Goal: Task Accomplishment & Management: Use online tool/utility

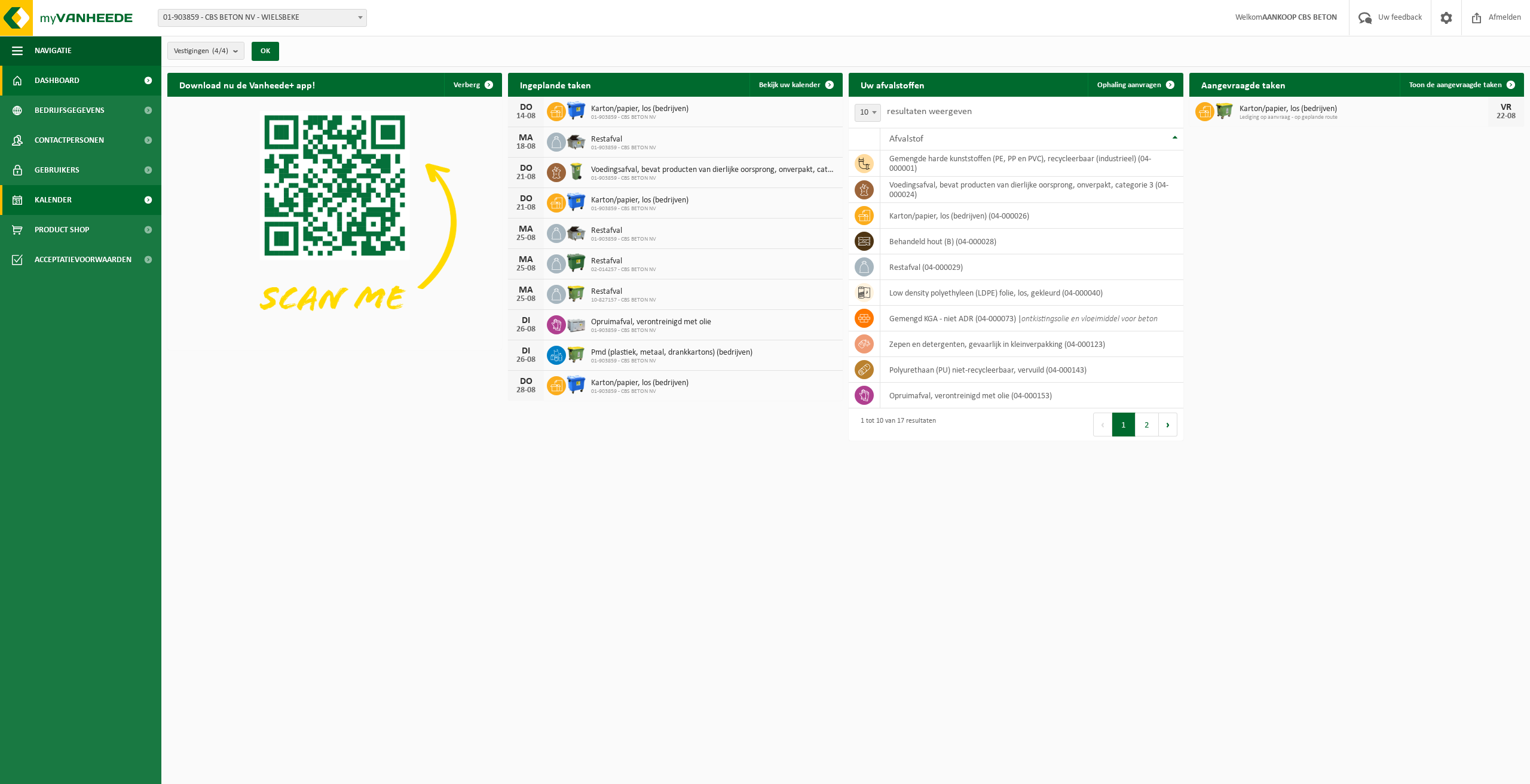
click at [87, 201] on link "Kalender" at bounding box center [80, 200] width 161 height 30
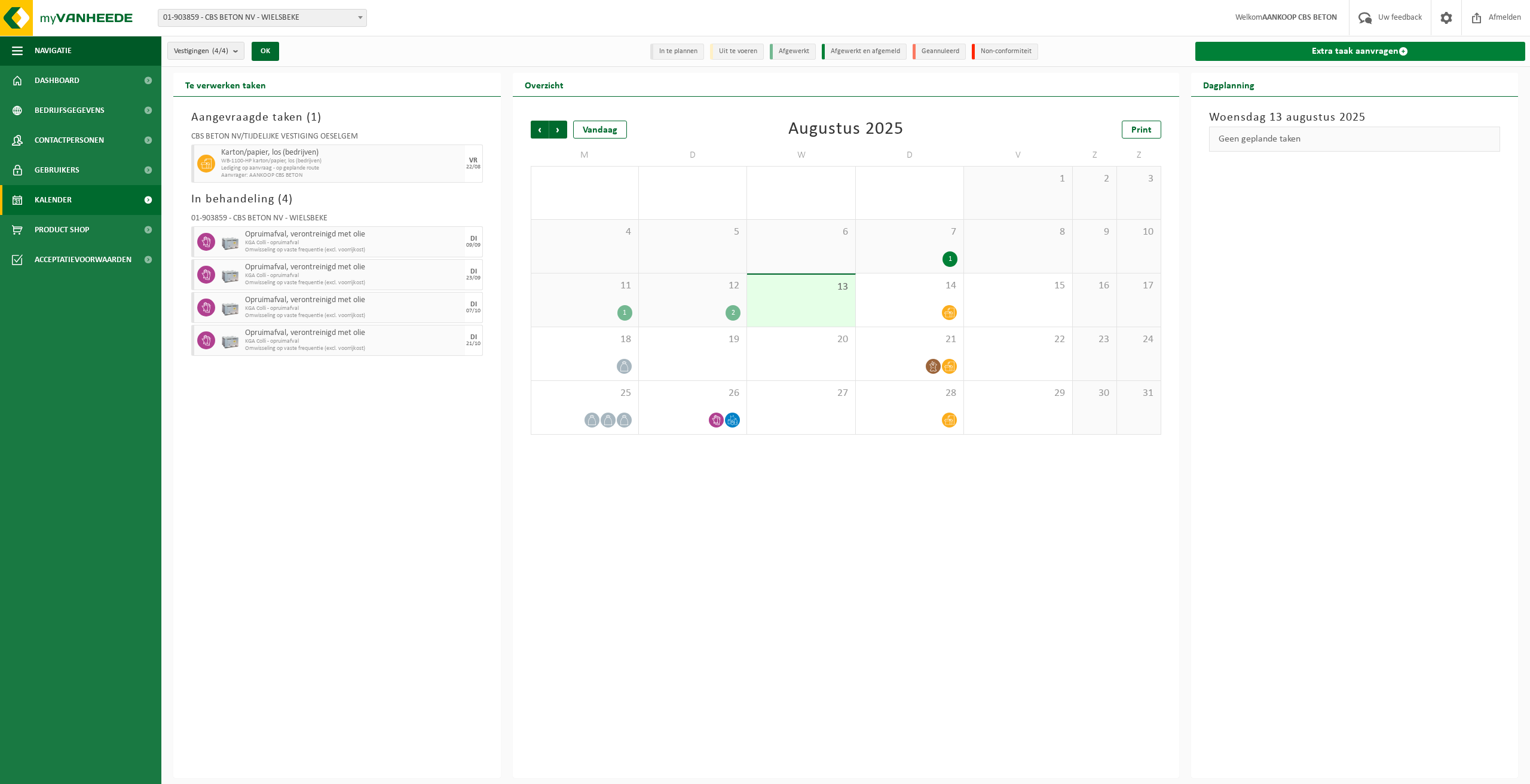
click at [1326, 53] on link "Extra taak aanvragen" at bounding box center [1360, 51] width 331 height 19
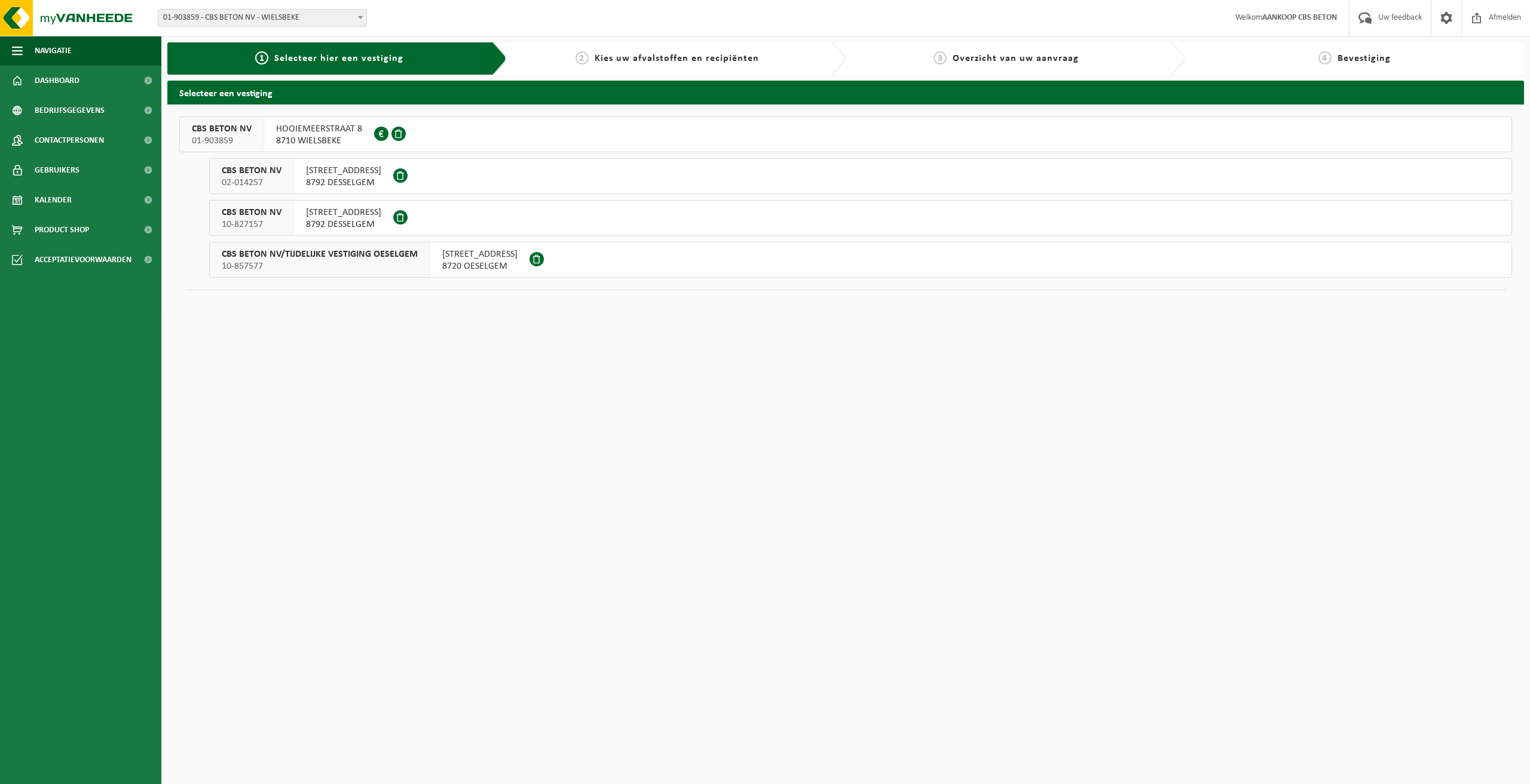
click at [331, 138] on span "8710 WIELSBEKE" at bounding box center [319, 141] width 86 height 12
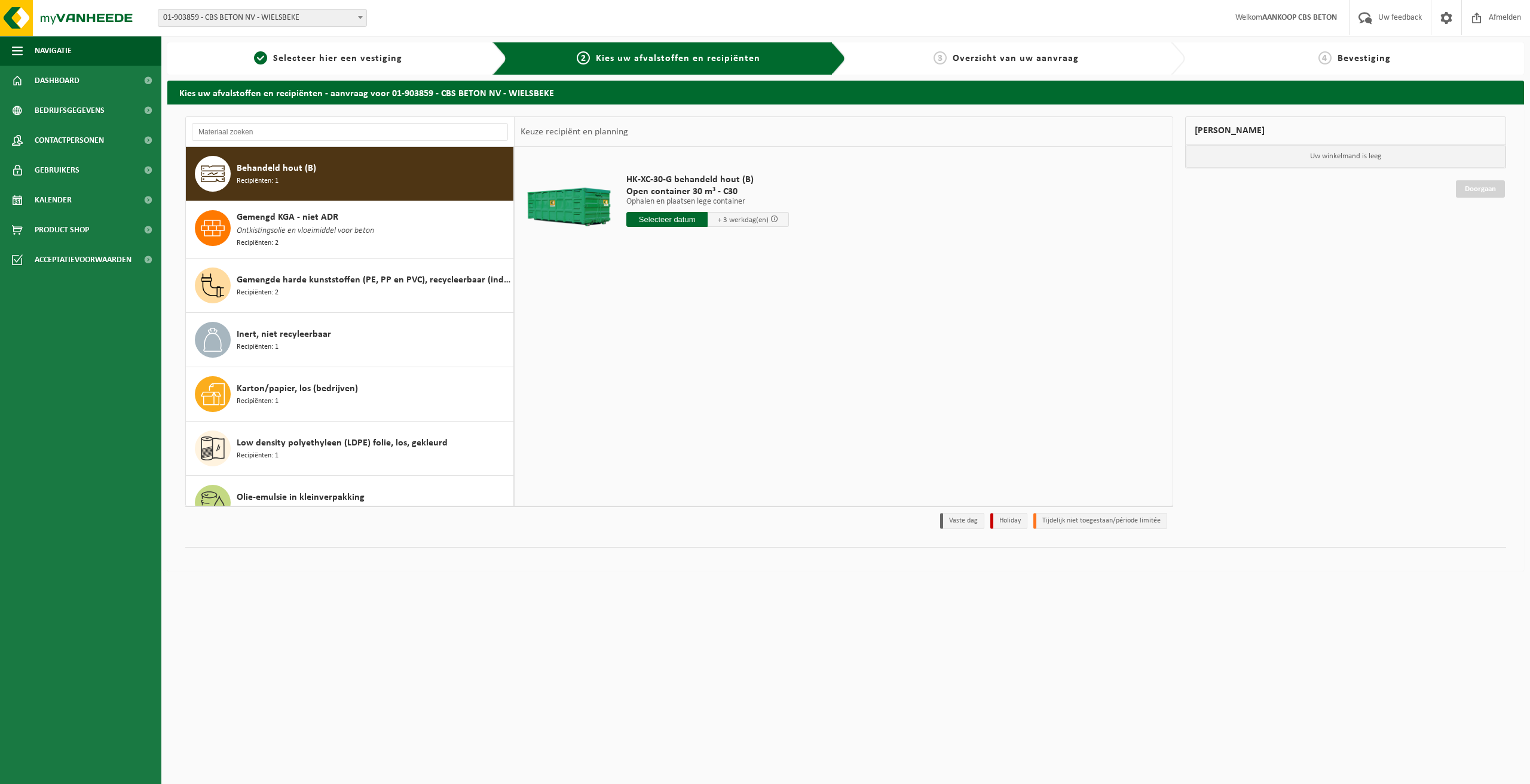
click at [321, 166] on div "Behandeld hout (B) Recipiënten: 1" at bounding box center [374, 173] width 274 height 36
click at [668, 219] on input "text" at bounding box center [667, 219] width 81 height 15
click at [722, 325] on div "28 29 30 31 1 2 3 4 5 6 7 8 9 10 11 12 13 14 15 16 17 18 19 20 21 22 23 24 25 2…" at bounding box center [700, 325] width 147 height 96
click at [635, 341] on div "18" at bounding box center [637, 345] width 21 height 19
type input "Van 2025-08-18"
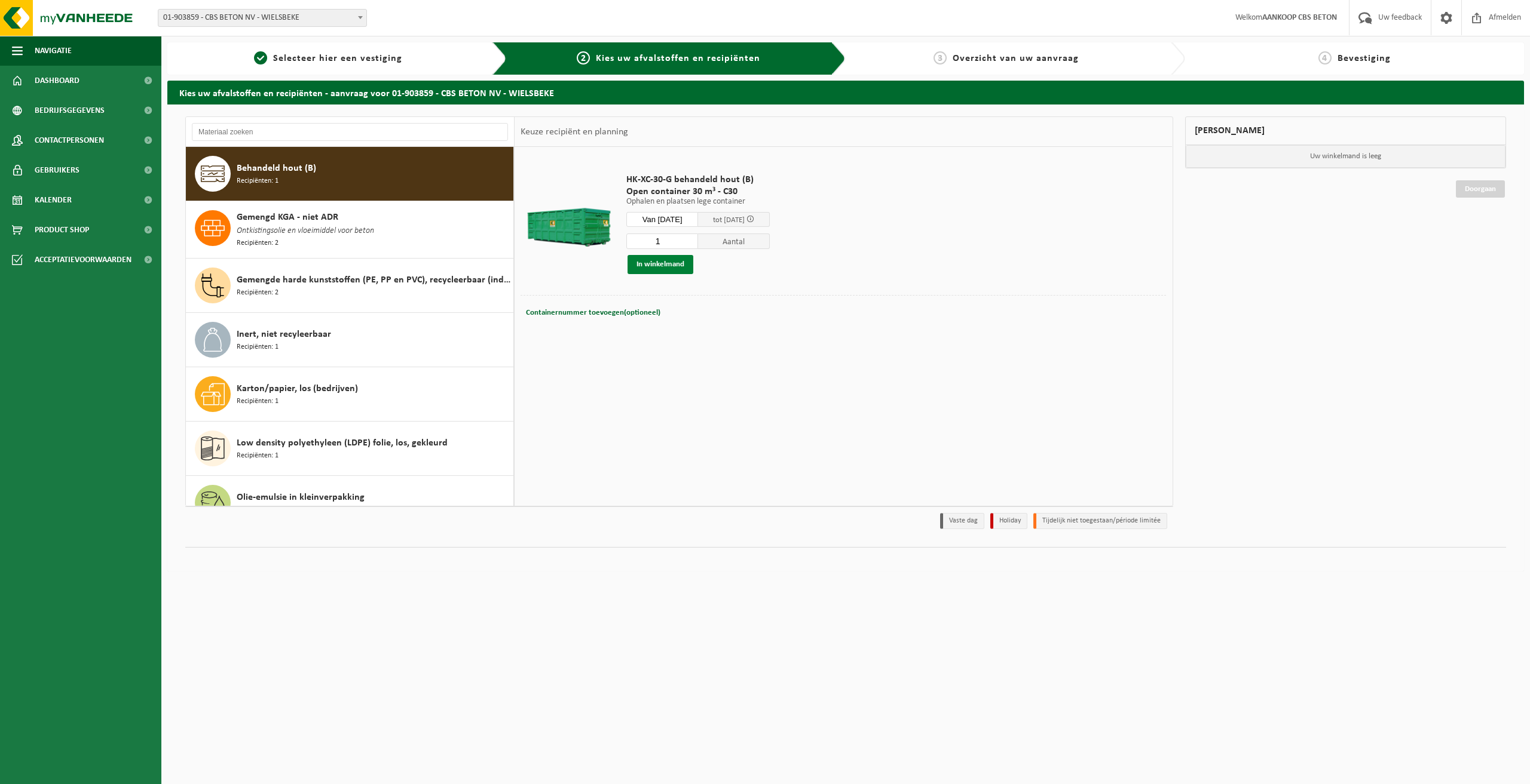
click at [676, 266] on button "In winkelmand" at bounding box center [660, 264] width 65 height 19
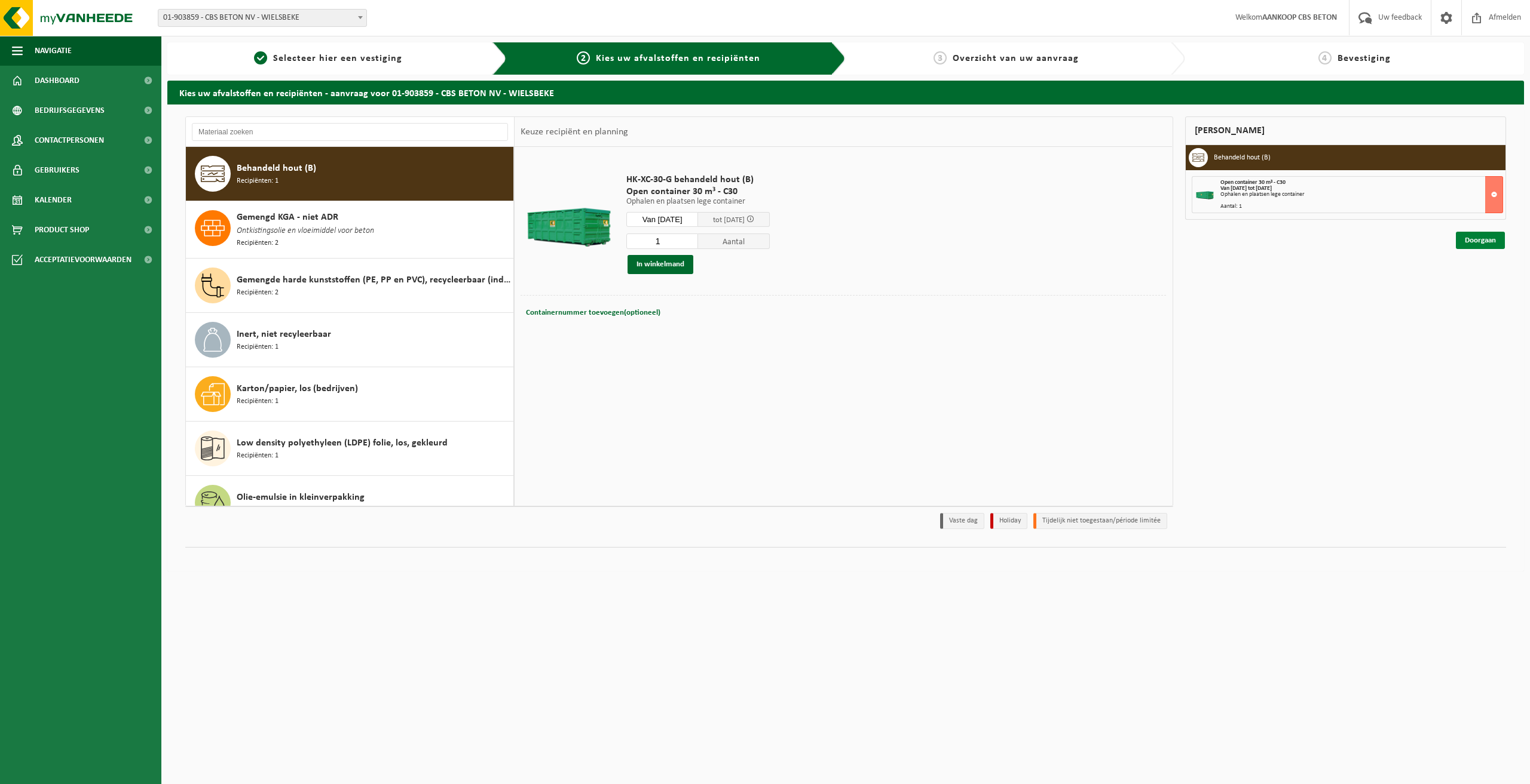
click at [1481, 245] on link "Doorgaan" at bounding box center [1479, 240] width 49 height 17
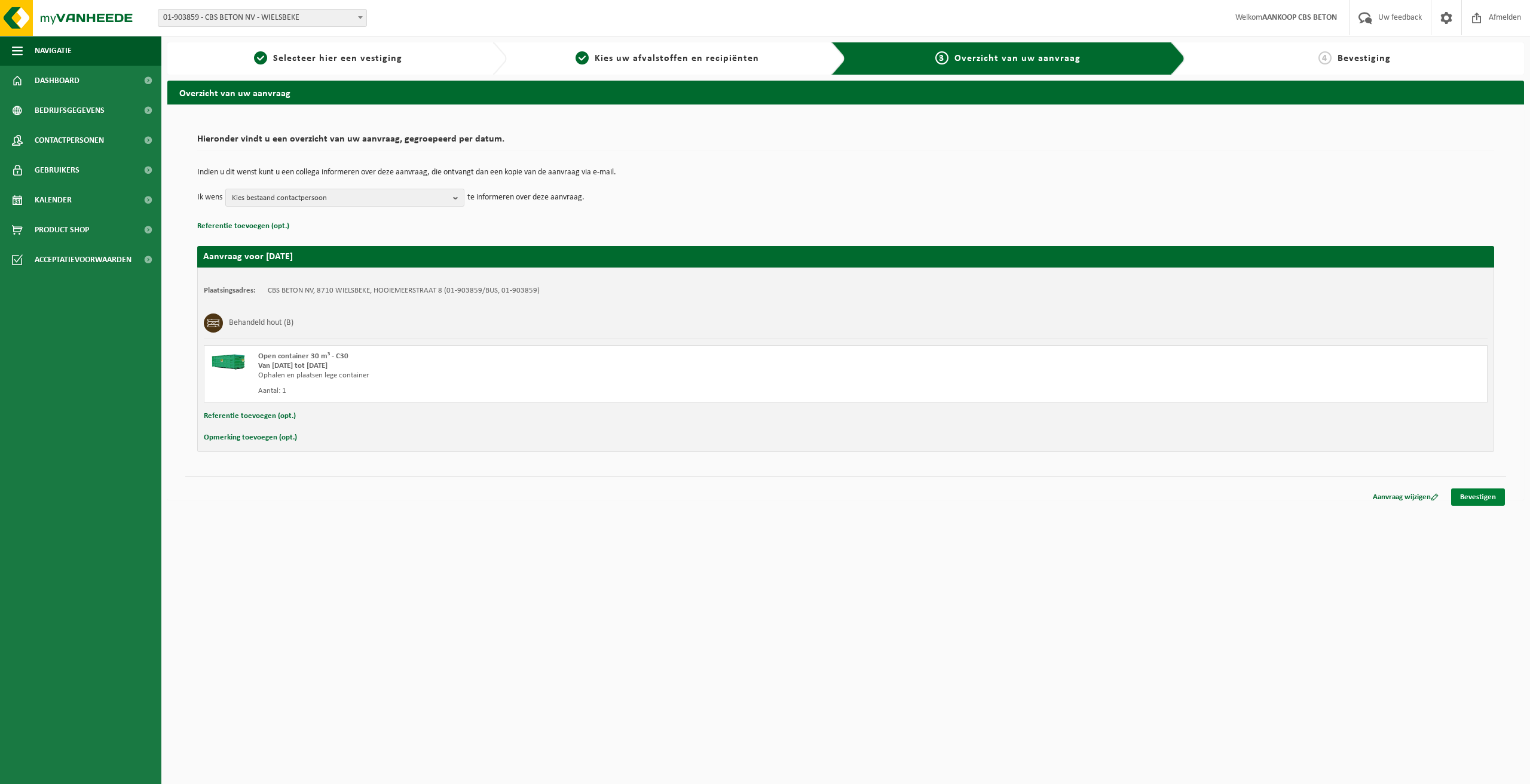
click at [1465, 500] on link "Bevestigen" at bounding box center [1477, 497] width 54 height 17
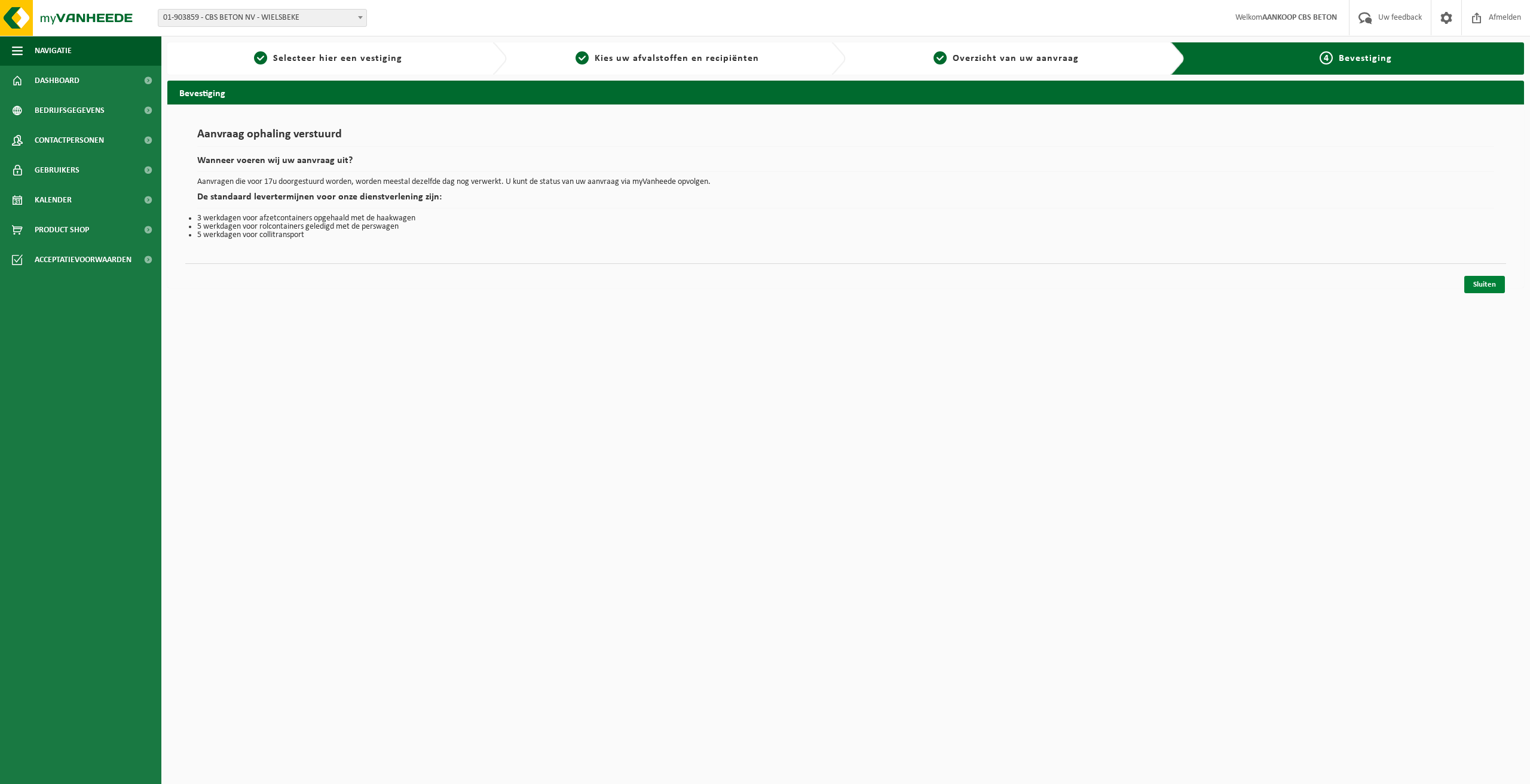
click at [1488, 286] on link "Sluiten" at bounding box center [1484, 285] width 40 height 17
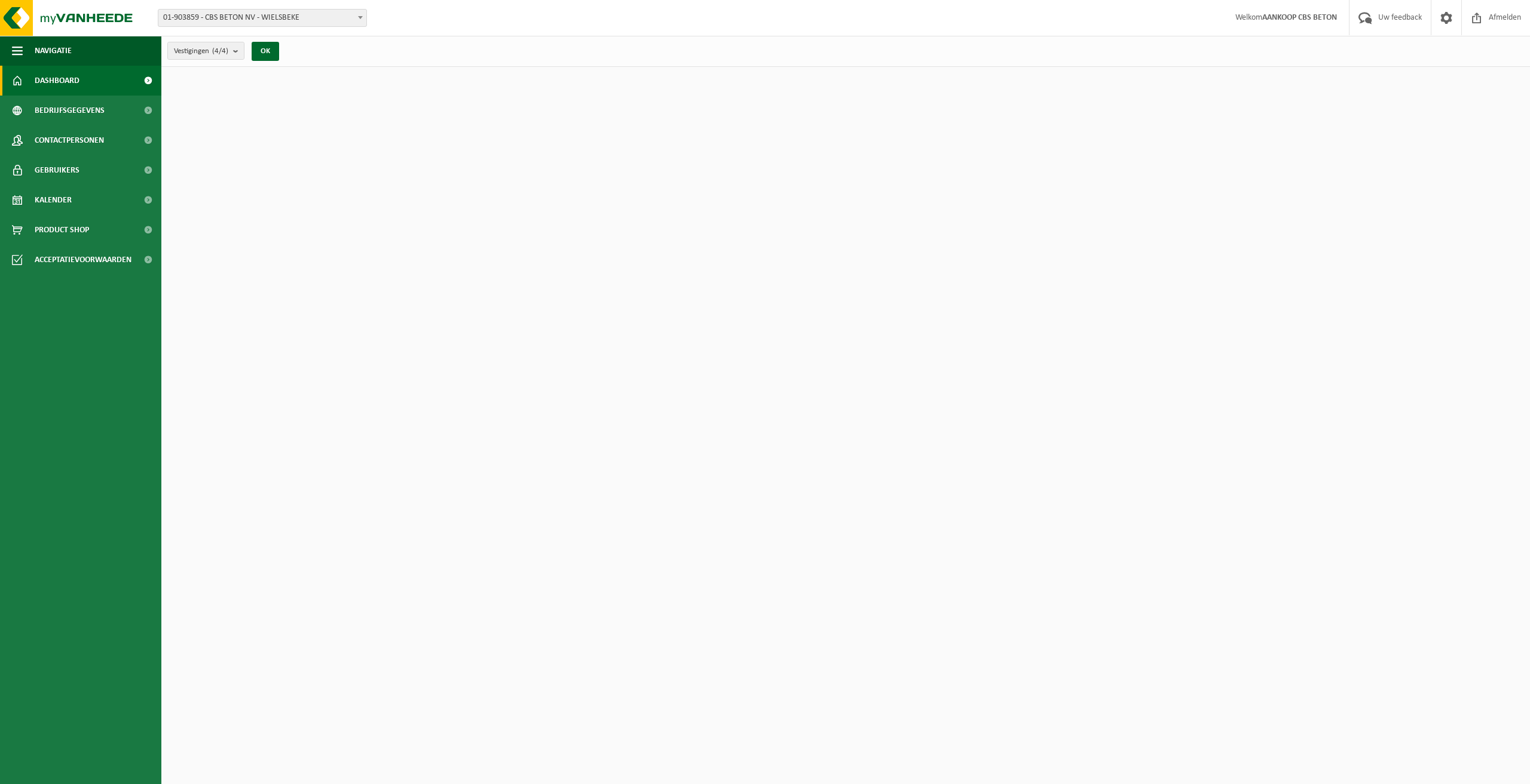
click at [714, 206] on div "[DATE] Karton/papier, los (bedrijven) 01-903859 - CBS BETON NV" at bounding box center [676, 203] width 335 height 30
